Goal: Transaction & Acquisition: Purchase product/service

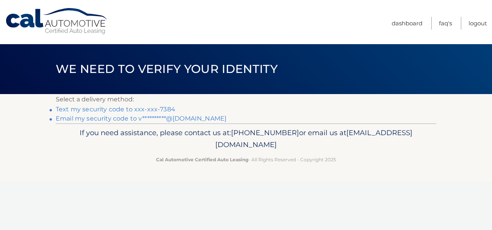
click at [125, 111] on link "Text my security code to xxx-xxx-7384" at bounding box center [116, 109] width 120 height 7
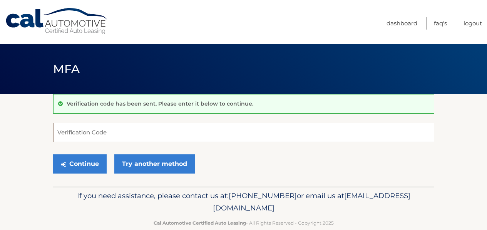
click at [97, 132] on input "Verification Code" at bounding box center [243, 132] width 381 height 19
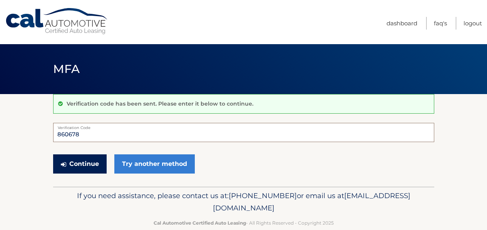
type input "860678"
click at [90, 161] on button "Continue" at bounding box center [79, 164] width 53 height 19
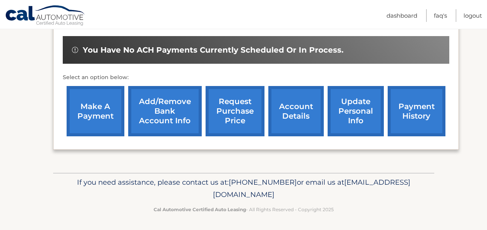
scroll to position [235, 0]
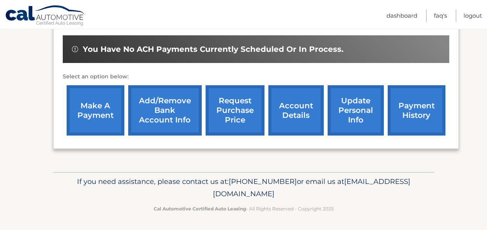
click at [288, 118] on link "account details" at bounding box center [295, 110] width 55 height 50
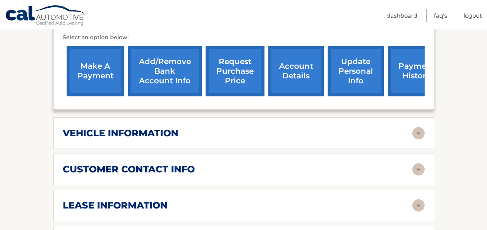
scroll to position [302, 0]
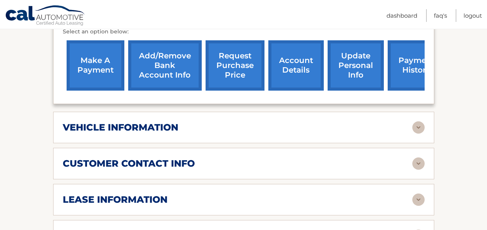
click at [105, 122] on h2 "vehicle information" at bounding box center [120, 128] width 115 height 12
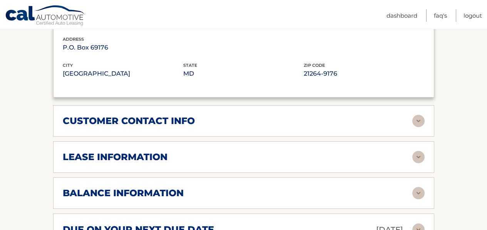
scroll to position [530, 0]
click at [114, 187] on h2 "balance information" at bounding box center [123, 193] width 121 height 12
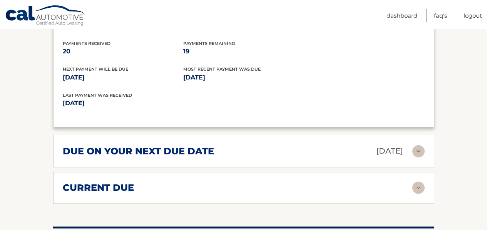
scroll to position [702, 0]
click at [78, 145] on h2 "due on your next due date" at bounding box center [138, 151] width 151 height 12
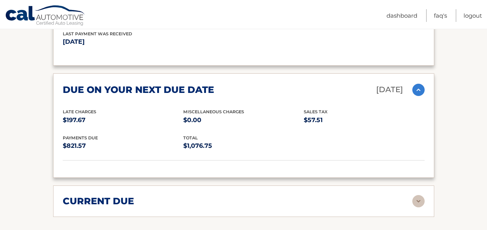
scroll to position [765, 0]
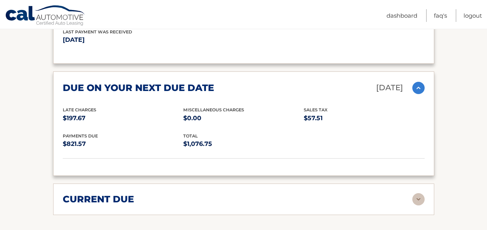
click at [105, 194] on h2 "current due" at bounding box center [98, 200] width 71 height 12
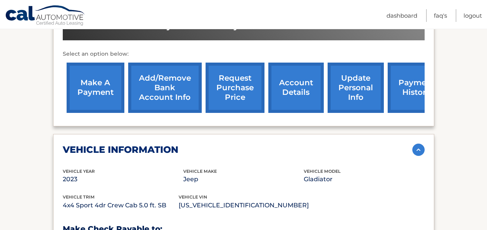
scroll to position [276, 0]
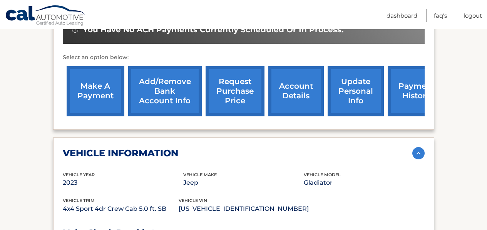
click at [96, 87] on link "make a payment" at bounding box center [96, 91] width 58 height 50
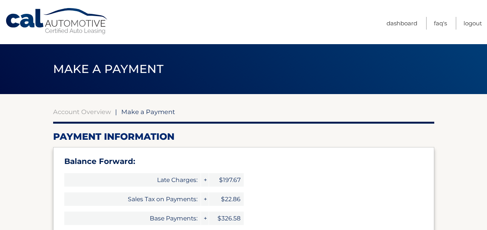
select select "YjA0NTdiN2ItYmU0MS00YWY3LThmZTQtNmYyYWRiMTJhMDUz"
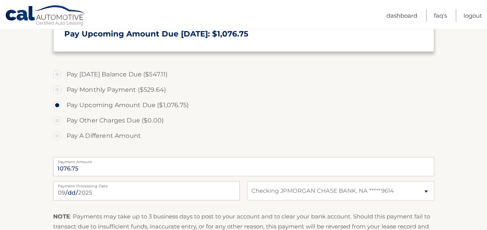
scroll to position [271, 0]
click at [74, 172] on input "1076.75" at bounding box center [243, 166] width 381 height 19
click at [77, 169] on input "1076.75" at bounding box center [243, 166] width 381 height 19
drag, startPoint x: 83, startPoint y: 168, endPoint x: 30, endPoint y: 165, distance: 52.8
click at [30, 165] on section "Account Overview | Make a Payment Payment Information Balance Forward: Late Cha…" at bounding box center [243, 57] width 487 height 469
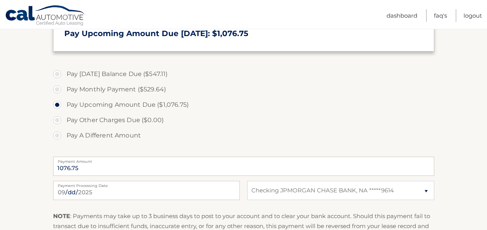
click at [37, 134] on section "Account Overview | Make a Payment Payment Information Balance Forward: Late Cha…" at bounding box center [243, 57] width 487 height 469
click at [55, 89] on label "Pay Monthly Payment ($529.64)" at bounding box center [243, 89] width 381 height 15
click at [56, 89] on input "Pay Monthly Payment ($529.64)" at bounding box center [60, 88] width 8 height 12
radio input "true"
type input "529.64"
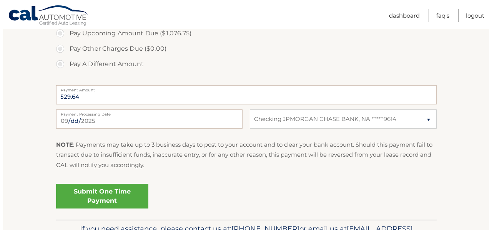
scroll to position [343, 0]
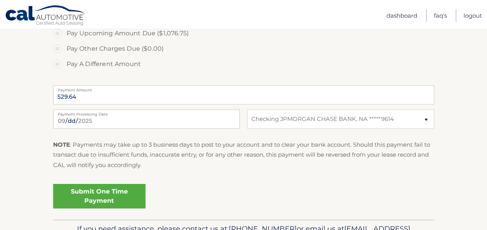
click at [99, 198] on link "Submit One Time Payment" at bounding box center [99, 196] width 92 height 25
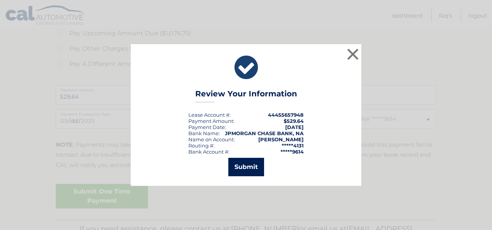
click at [246, 164] on button "Submit" at bounding box center [247, 167] width 36 height 18
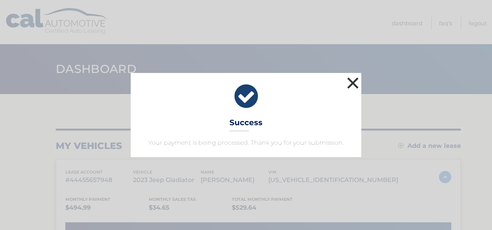
click at [353, 82] on button "×" at bounding box center [353, 82] width 15 height 15
